Goal: Task Accomplishment & Management: Complete application form

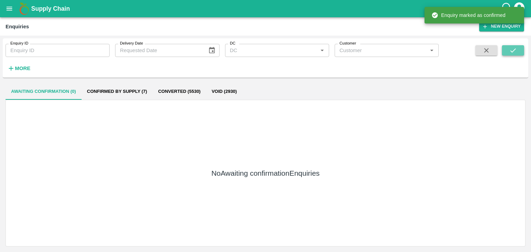
click at [512, 45] on button "submit" at bounding box center [513, 50] width 22 height 10
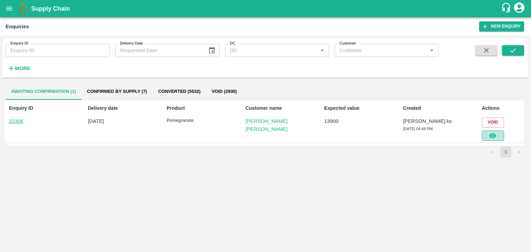
click at [489, 137] on icon "button" at bounding box center [493, 136] width 8 height 8
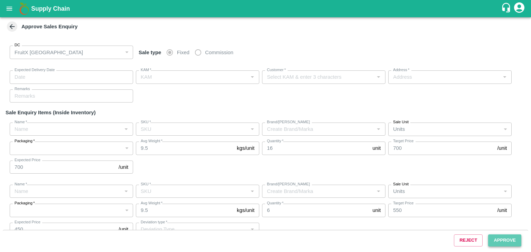
click at [500, 239] on button "Approve" at bounding box center [504, 241] width 33 height 12
type input "[DATE] 04:55 PM"
type input "[PERSON_NAME].ks"
type input "[PERSON_NAME] [PERSON_NAME]"
type input "S/O: [PERSON_NAME], Tendekere Krishnarajpet Mandya, [GEOGRAPHIC_DATA], [GEOGRAP…"
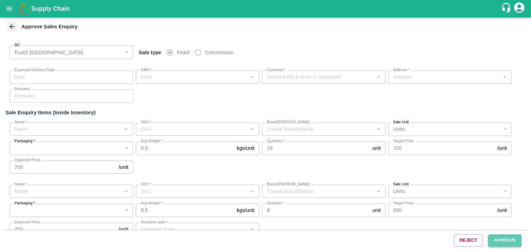
type input "Pomegranate"
type input "KA-SUPR-180++"
type input "GL"
type input "Pomegranate"
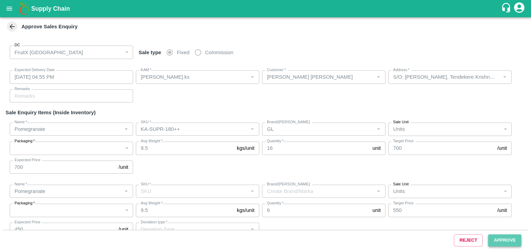
type input "KA-Loose A"
type input "GL"
type input "Others"
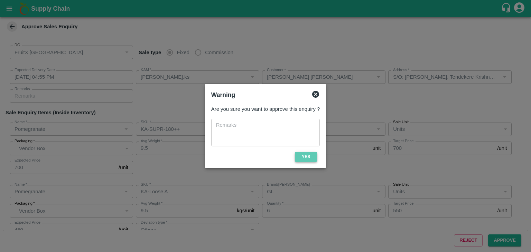
click at [308, 158] on button "Yes" at bounding box center [306, 157] width 22 height 10
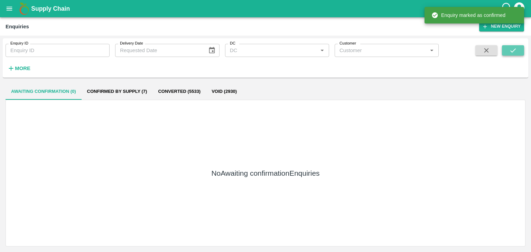
click at [510, 51] on icon "submit" at bounding box center [513, 50] width 6 height 4
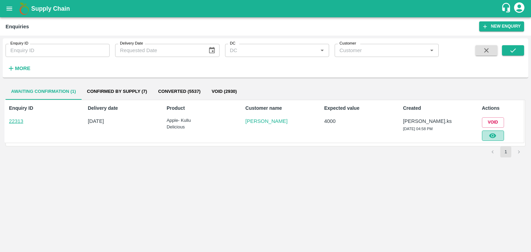
click at [495, 133] on icon "button" at bounding box center [493, 136] width 8 height 8
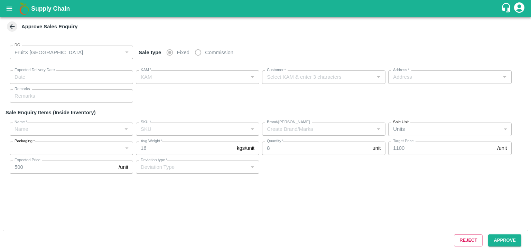
type input "[DATE] 05:05 PM"
type input "[PERSON_NAME].ks"
type input "[PERSON_NAME]"
type input "huskur i53, kanarataka, [GEOGRAPHIC_DATA], [GEOGRAPHIC_DATA] ([GEOGRAPHIC_DATA]…"
type input "Apple- Kullu Delicious"
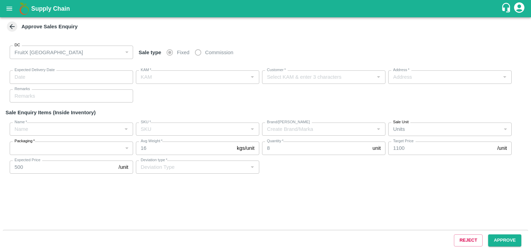
type input "Premium-4 layer"
type input "LP VGK3"
type input "Sale"
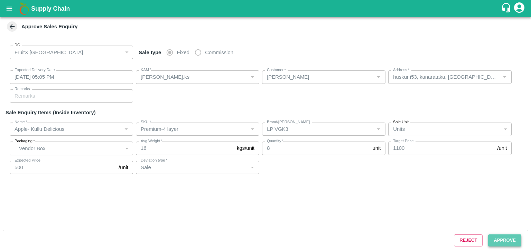
click at [511, 242] on button "Approve" at bounding box center [504, 241] width 33 height 12
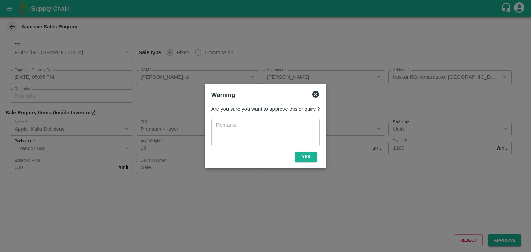
click at [311, 162] on div "Are you sure you want to approve this enquiry ? x ​ Yes" at bounding box center [265, 134] width 114 height 62
click at [312, 158] on button "Yes" at bounding box center [306, 157] width 22 height 10
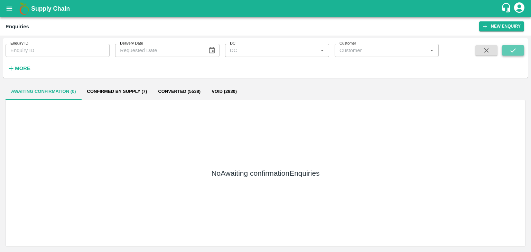
click at [506, 51] on button "submit" at bounding box center [513, 50] width 22 height 10
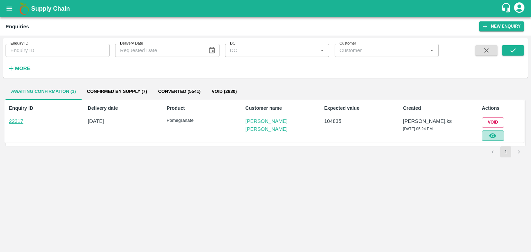
click at [492, 133] on icon "button" at bounding box center [493, 136] width 8 height 8
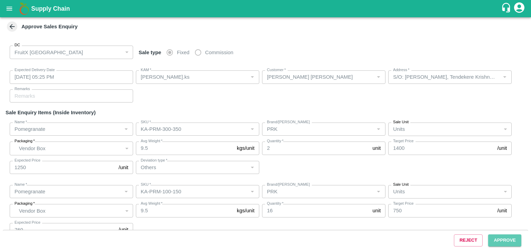
click at [511, 246] on button "Approve" at bounding box center [504, 241] width 33 height 12
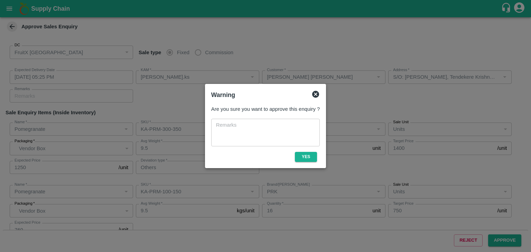
click at [301, 151] on div "Are you sure you want to approve this enquiry ? x ​ Yes" at bounding box center [265, 134] width 114 height 62
click at [305, 159] on button "Yes" at bounding box center [306, 157] width 22 height 10
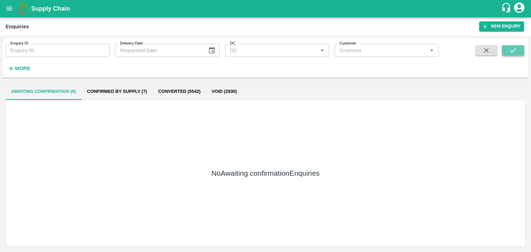
click at [522, 49] on button "submit" at bounding box center [513, 50] width 22 height 10
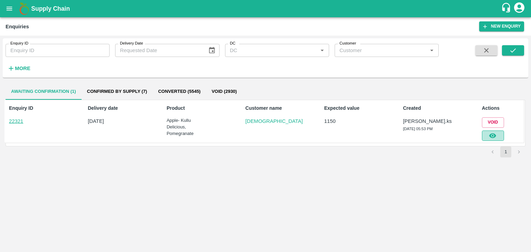
click at [487, 133] on button "button" at bounding box center [493, 136] width 22 height 10
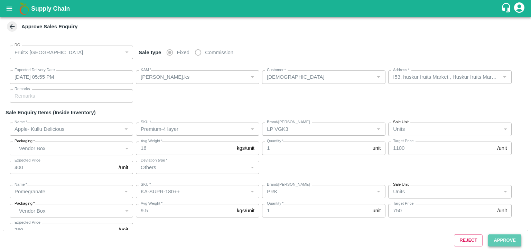
click at [497, 238] on button "Approve" at bounding box center [504, 241] width 33 height 12
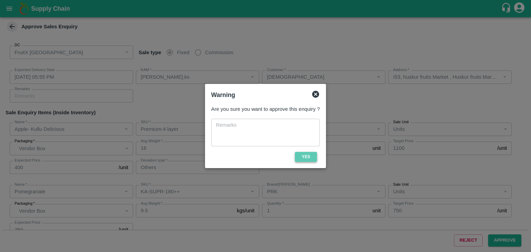
click at [311, 158] on button "Yes" at bounding box center [306, 157] width 22 height 10
